Goal: Information Seeking & Learning: Learn about a topic

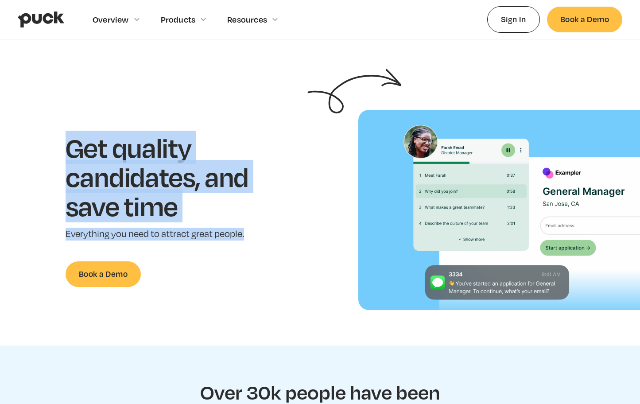
drag, startPoint x: 29, startPoint y: 148, endPoint x: 260, endPoint y: 229, distance: 244.6
click at [260, 229] on div "Get quality candidates, and save time Everything you need to attract great peop…" at bounding box center [170, 210] width 313 height 154
click at [40, 15] on img "home" at bounding box center [41, 19] width 46 height 17
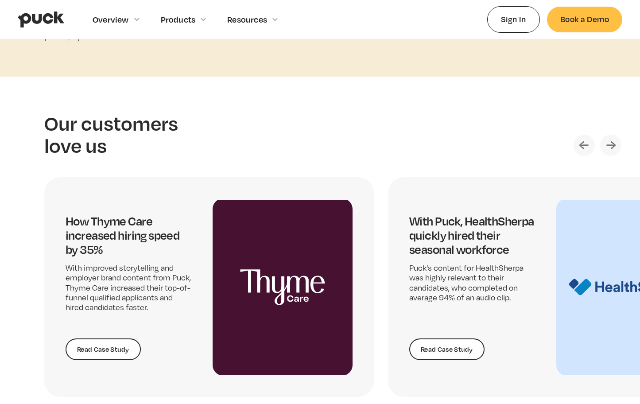
scroll to position [1780, 0]
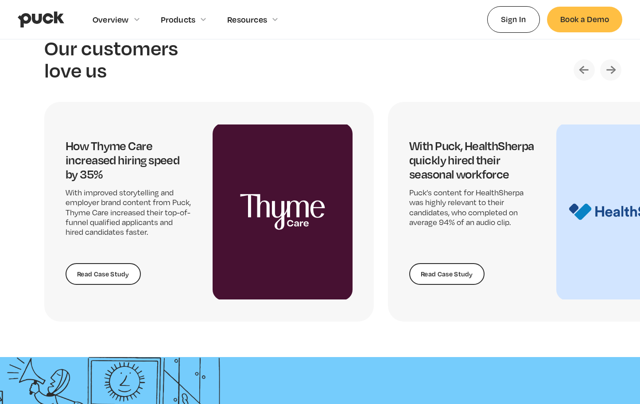
click at [610, 67] on img "Next slide" at bounding box center [610, 69] width 21 height 21
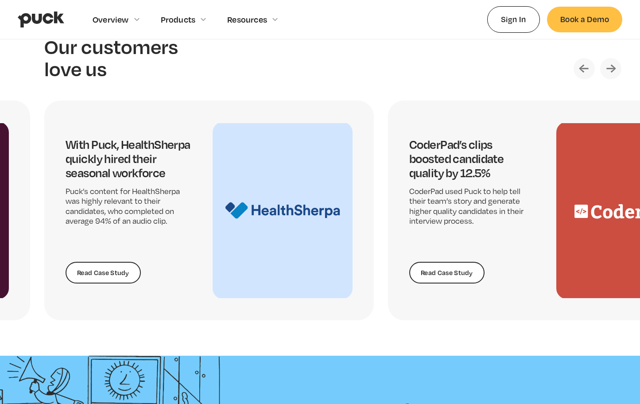
scroll to position [1782, 0]
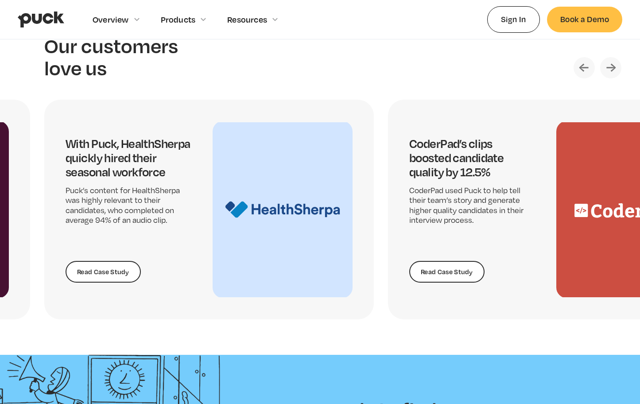
click at [610, 67] on img "Next slide" at bounding box center [610, 67] width 21 height 21
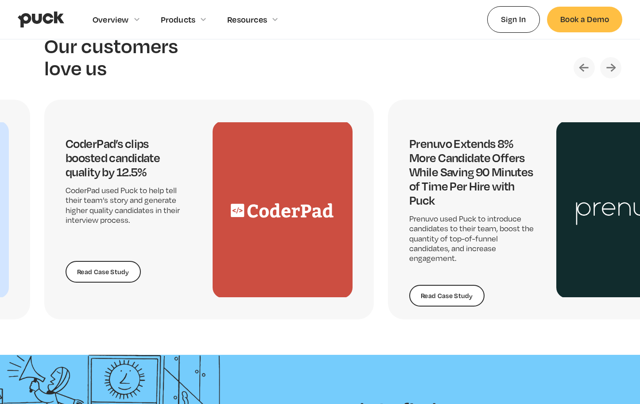
click at [610, 67] on img "Next slide" at bounding box center [610, 67] width 21 height 21
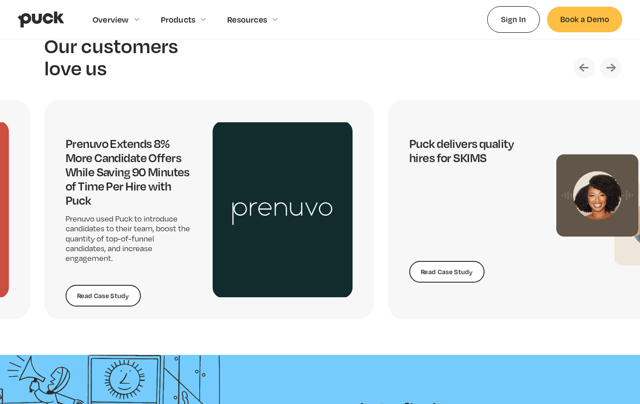
click at [610, 67] on img "Next slide" at bounding box center [610, 67] width 21 height 21
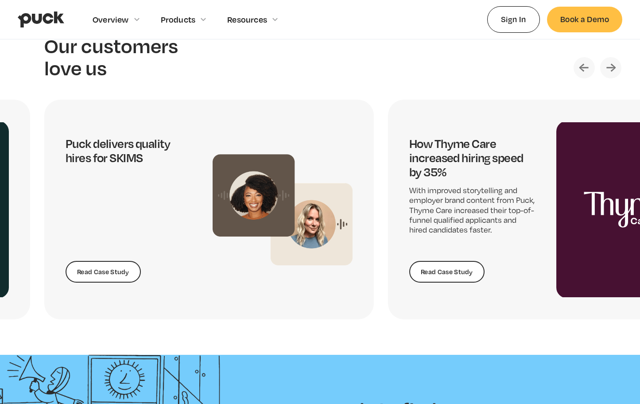
click at [610, 67] on img "Next slide" at bounding box center [610, 67] width 21 height 21
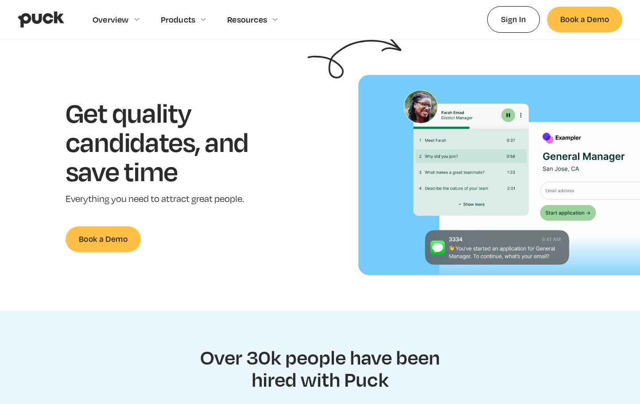
scroll to position [0, 0]
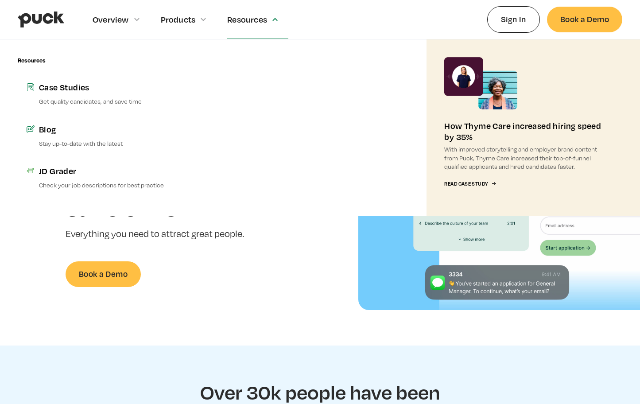
click at [262, 21] on div "Resources" at bounding box center [247, 20] width 40 height 10
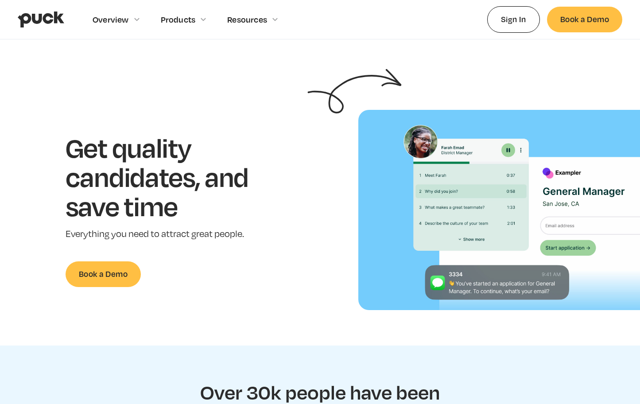
click at [262, 21] on div "Resources" at bounding box center [247, 20] width 40 height 10
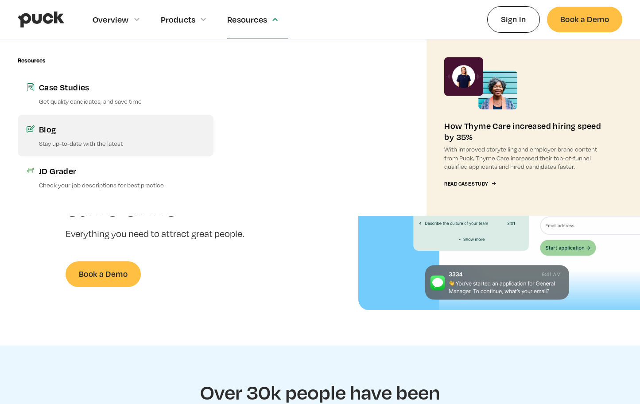
click at [118, 129] on div "Blog" at bounding box center [122, 128] width 166 height 11
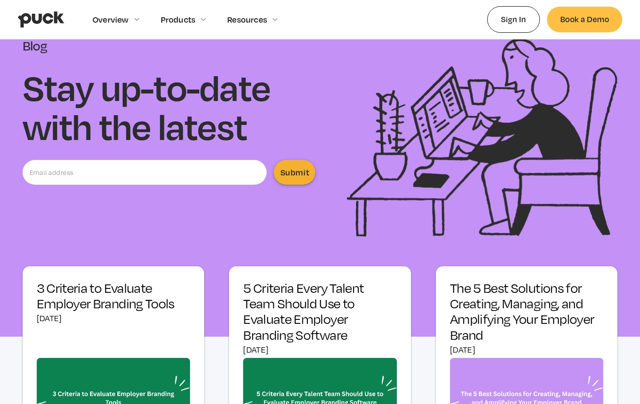
scroll to position [46, 0]
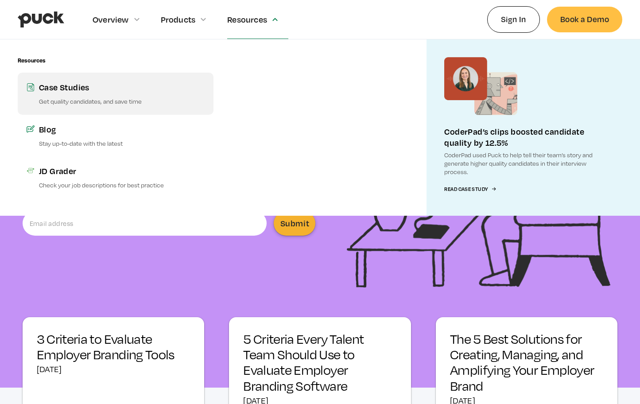
click at [147, 93] on link "Case Studies Get quality candidates, and save time" at bounding box center [116, 94] width 196 height 42
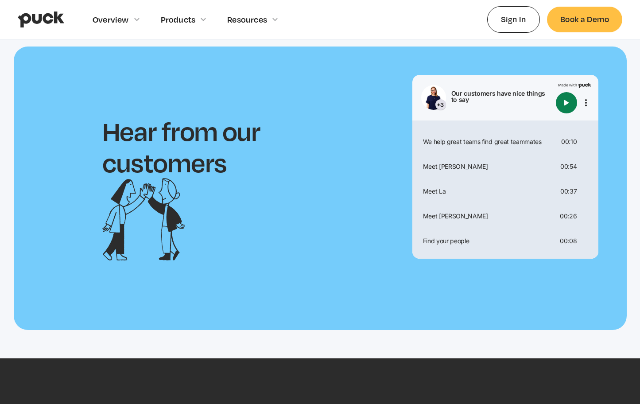
scroll to position [1525, 0]
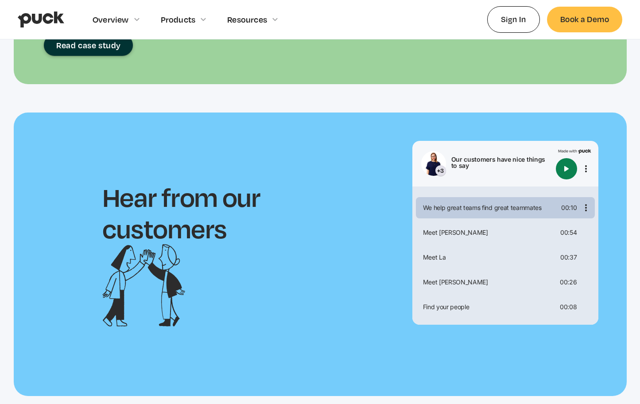
click at [484, 205] on div "We help great teams find great teammates" at bounding box center [488, 208] width 139 height 6
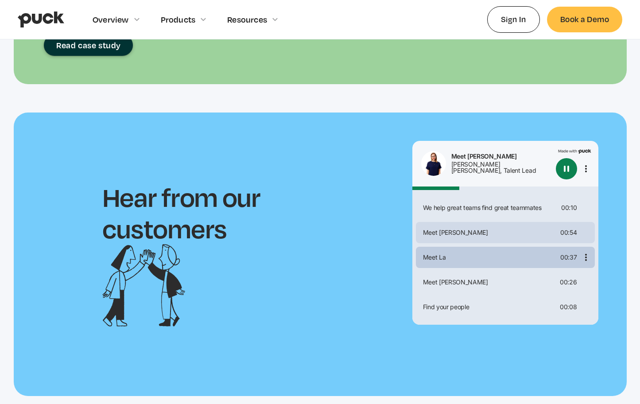
click at [489, 263] on div "Meet La 00:37" at bounding box center [505, 257] width 179 height 21
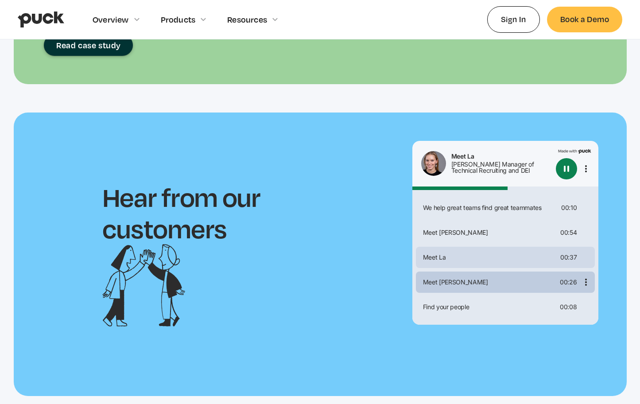
click at [488, 277] on div "Meet Valerie 00:26" at bounding box center [505, 281] width 179 height 21
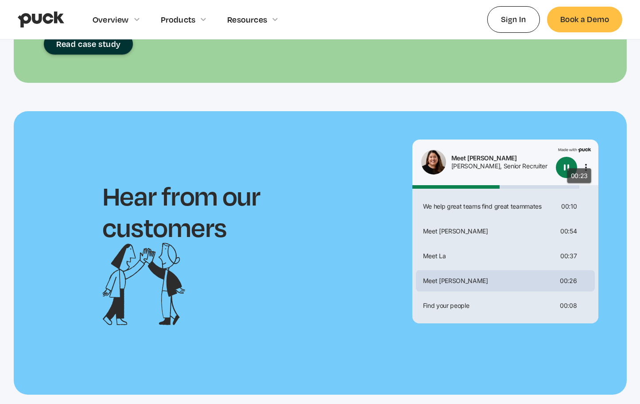
scroll to position [1528, 0]
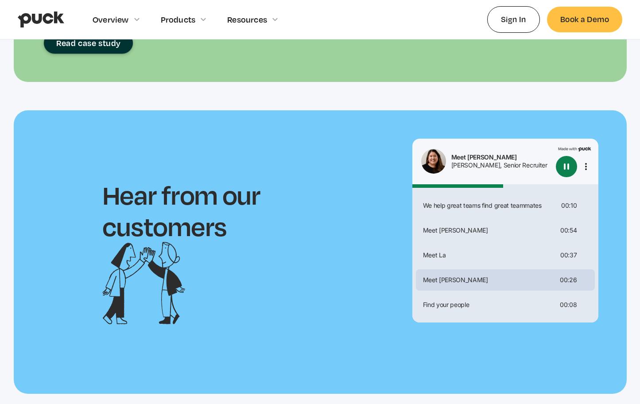
click at [573, 168] on button "Pause" at bounding box center [566, 166] width 21 height 21
type input "0.4971085"
click at [47, 13] on img "home" at bounding box center [41, 19] width 46 height 17
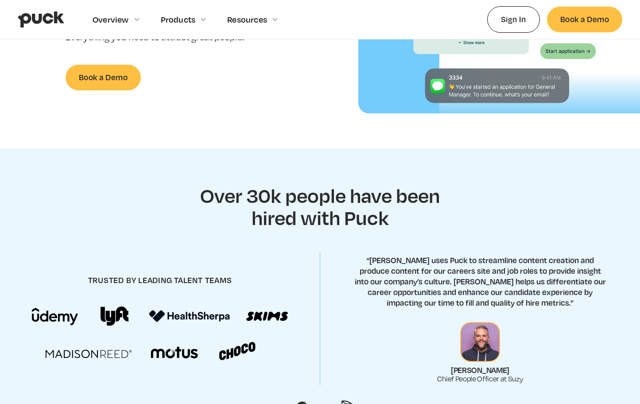
scroll to position [305, 0]
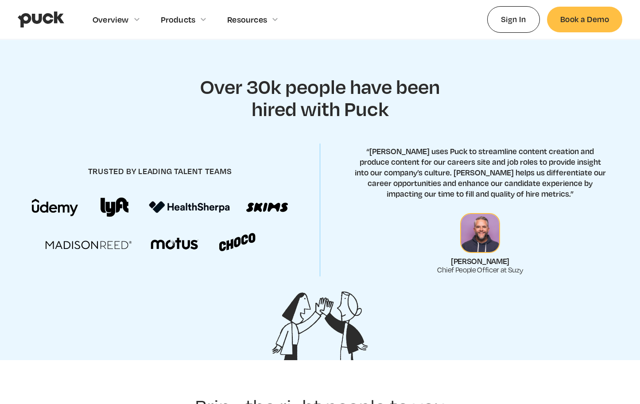
click at [383, 160] on p "“[PERSON_NAME] uses Puck to streamline content creation and produce content for…" at bounding box center [480, 172] width 256 height 53
click at [384, 160] on p "“[PERSON_NAME] uses Puck to streamline content creation and produce content for…" at bounding box center [480, 172] width 256 height 53
click at [384, 161] on p "“[PERSON_NAME] uses Puck to streamline content creation and produce content for…" at bounding box center [480, 172] width 256 height 53
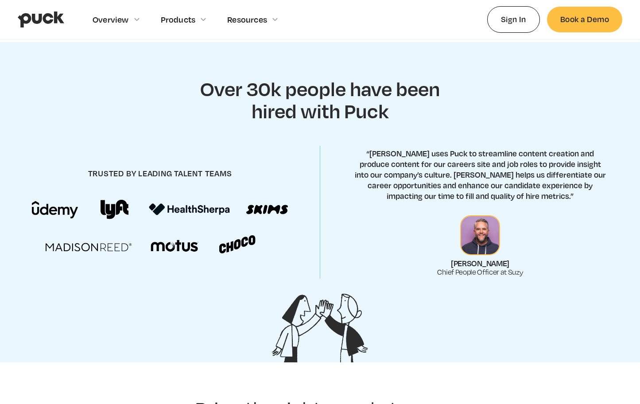
click at [343, 300] on img at bounding box center [320, 327] width 96 height 69
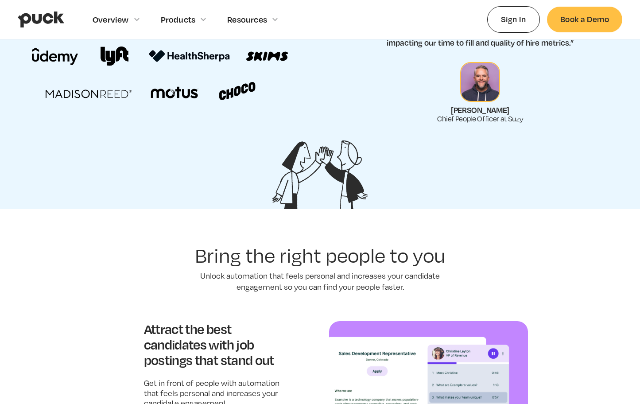
scroll to position [635, 0]
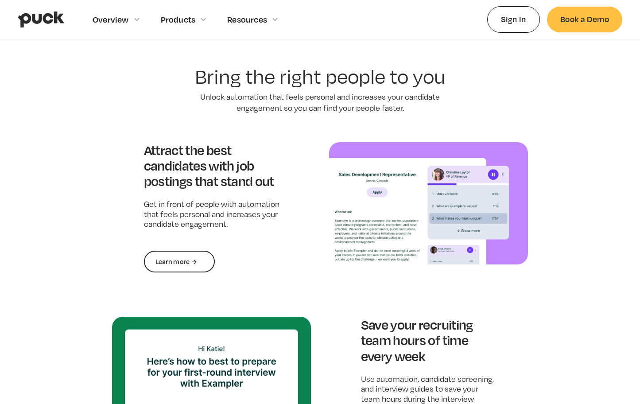
click at [308, 235] on div "Attract the best candidates with job postings that stand out Get in front of pe…" at bounding box center [211, 207] width 199 height 130
